Goal: Task Accomplishment & Management: Manage account settings

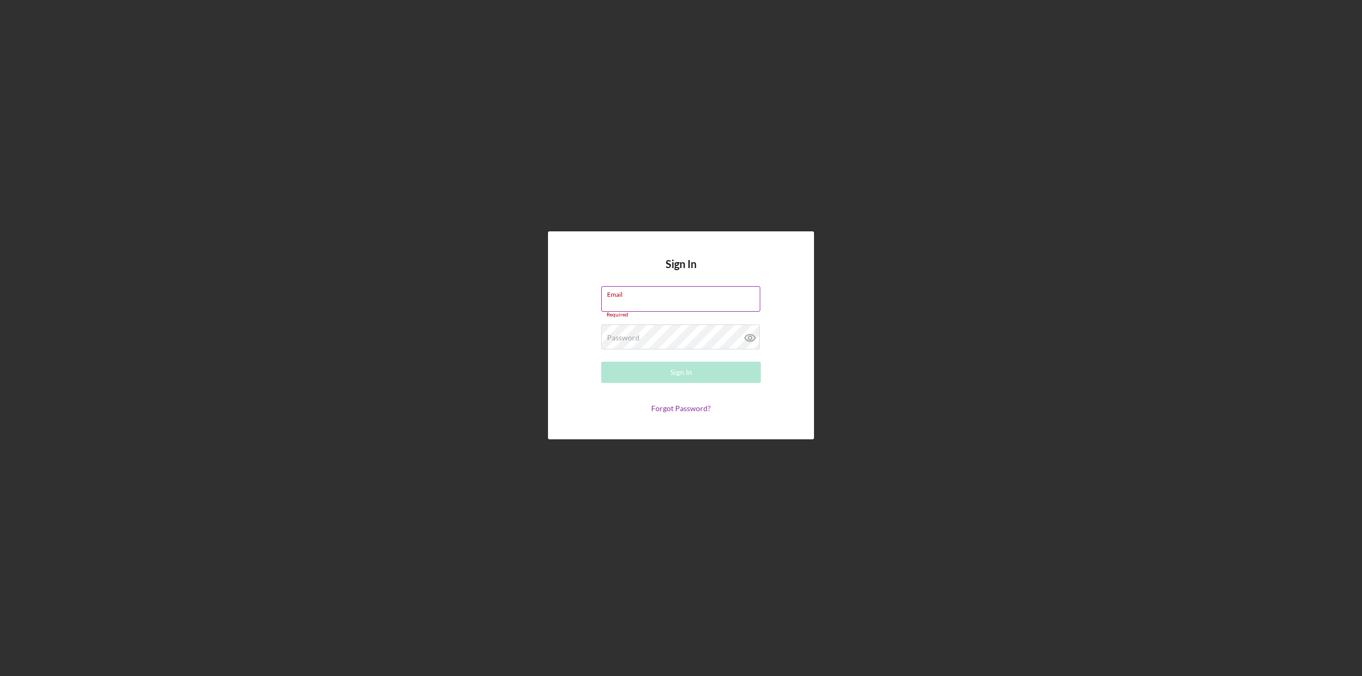
click at [634, 294] on label "Email" at bounding box center [683, 293] width 153 height 12
click at [634, 294] on input "Email" at bounding box center [680, 299] width 159 height 26
click at [636, 296] on div "Email Required" at bounding box center [681, 302] width 160 height 32
click at [652, 331] on div "Password Required" at bounding box center [681, 338] width 160 height 27
click at [653, 294] on div "Email Required" at bounding box center [681, 302] width 160 height 32
